Goal: Task Accomplishment & Management: Use online tool/utility

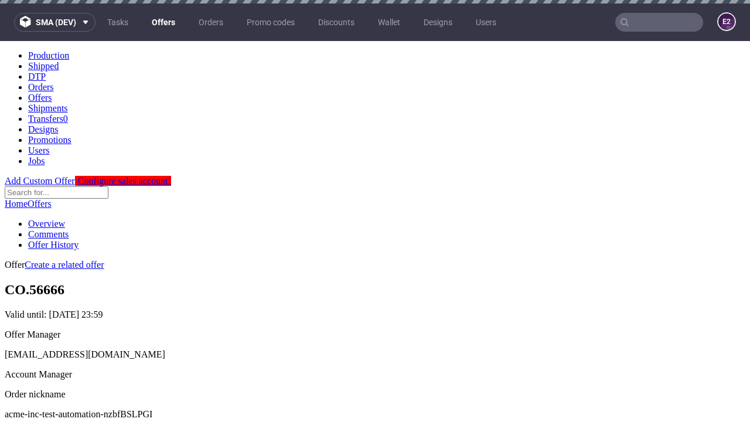
scroll to position [116, 0]
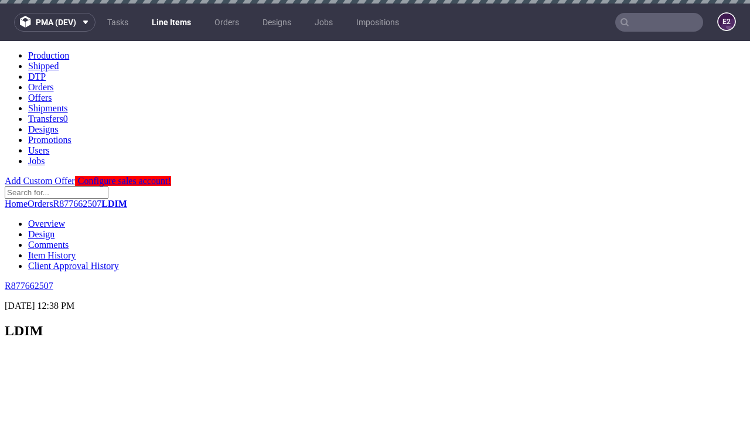
select select "accepted"
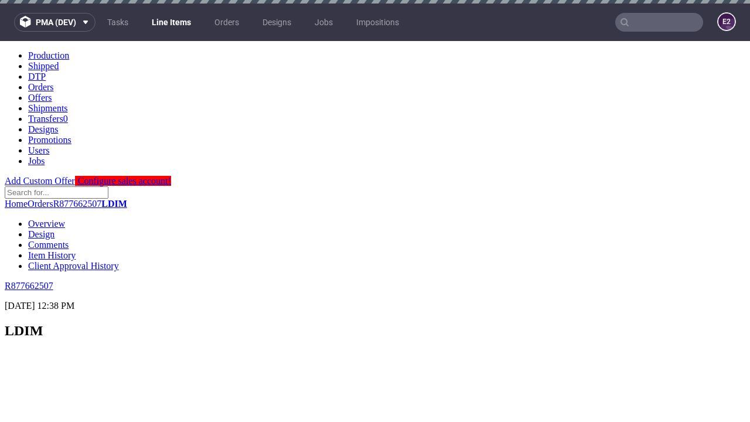
scroll to position [1657, 0]
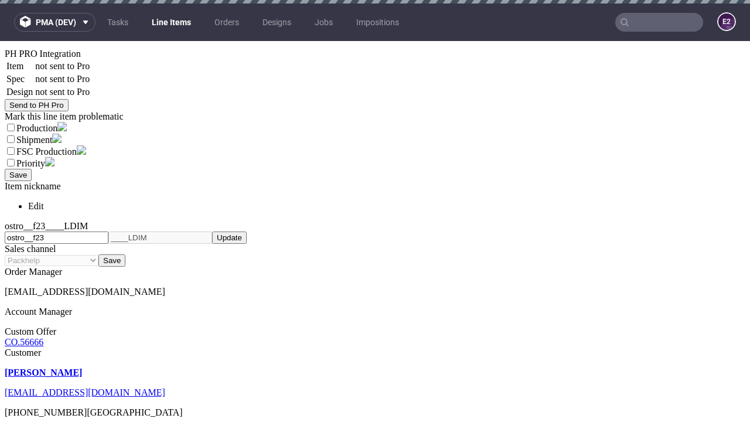
select select "received"
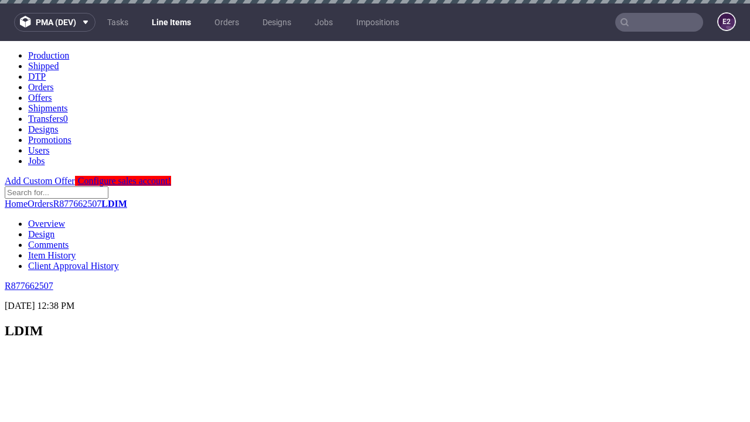
scroll to position [1610, 0]
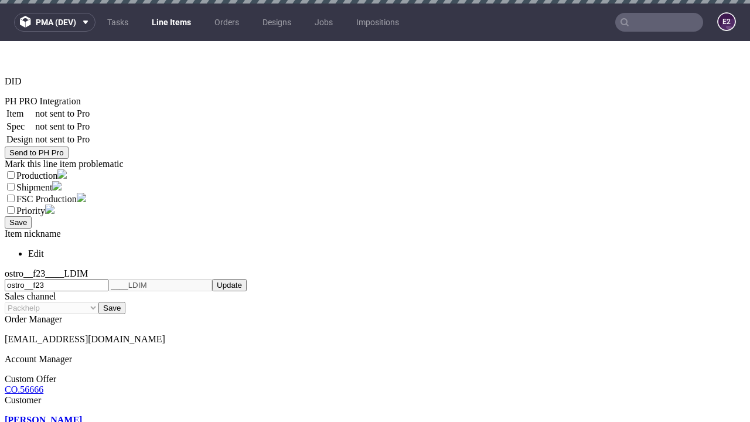
select select "accepted_dtp_issue_reprint"
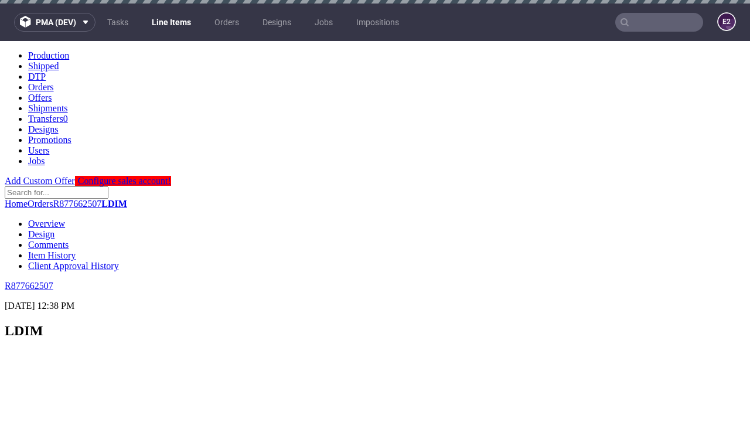
scroll to position [1653, 0]
